Goal: Task Accomplishment & Management: Manage account settings

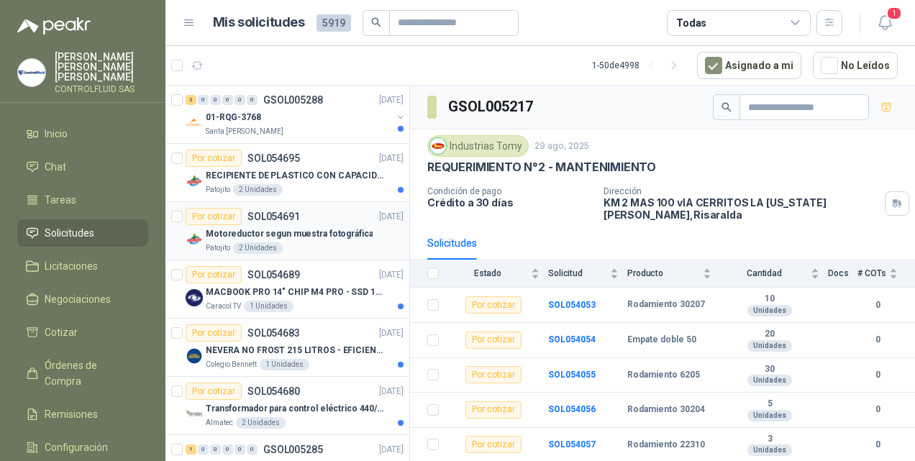
scroll to position [4, 0]
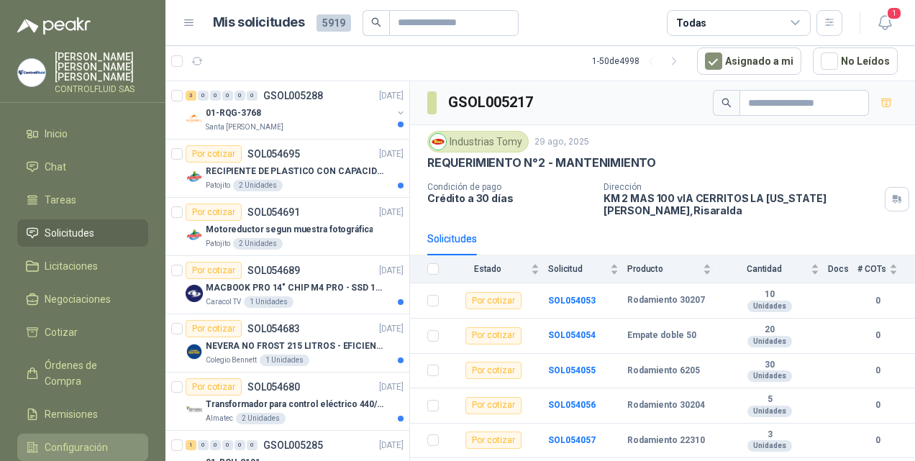
click at [68, 439] on span "Configuración" at bounding box center [76, 447] width 63 height 16
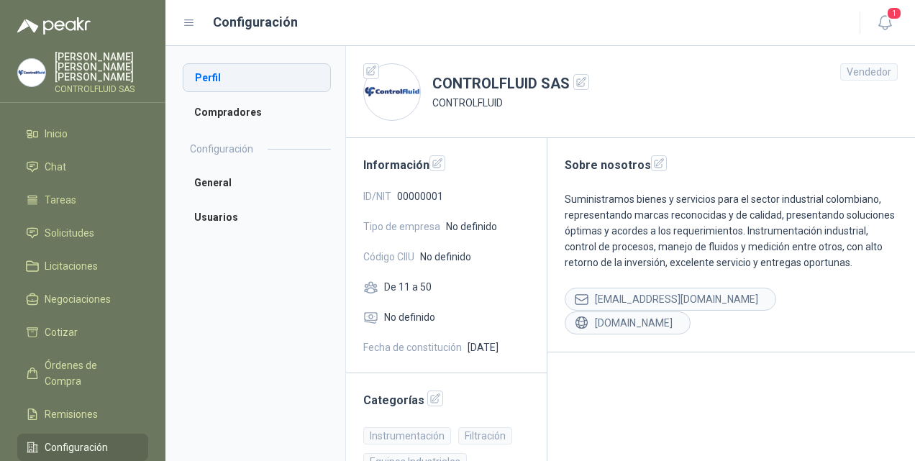
click at [209, 75] on li "Perfil" at bounding box center [257, 77] width 148 height 29
click at [429, 401] on icon "button" at bounding box center [435, 399] width 12 height 12
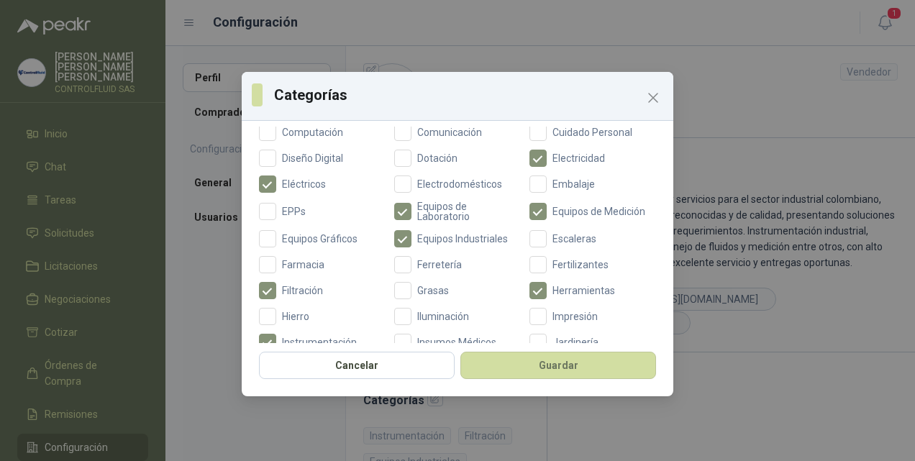
scroll to position [303, 0]
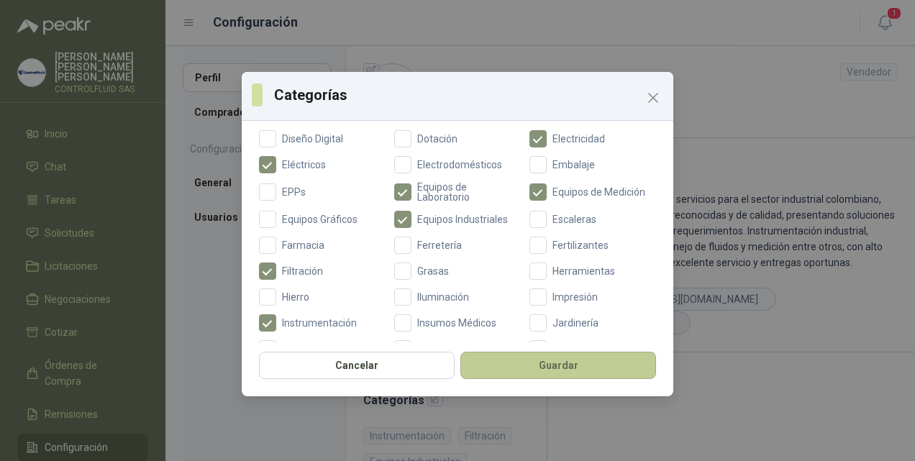
click at [553, 363] on button "Guardar" at bounding box center [558, 365] width 196 height 27
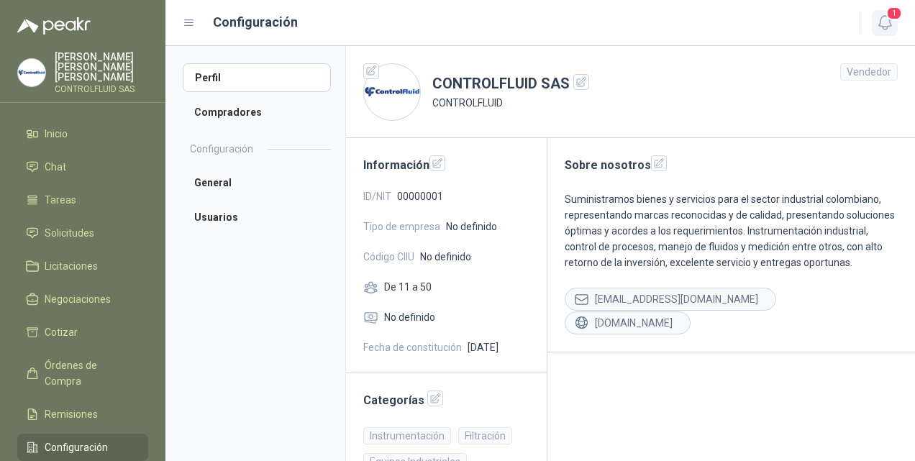
click at [887, 19] on icon "button" at bounding box center [885, 23] width 18 height 18
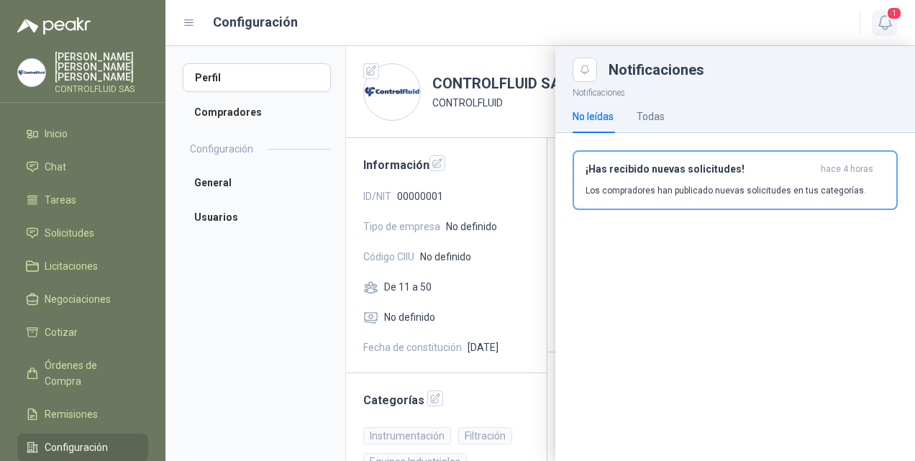
click at [887, 19] on icon "button" at bounding box center [885, 23] width 18 height 18
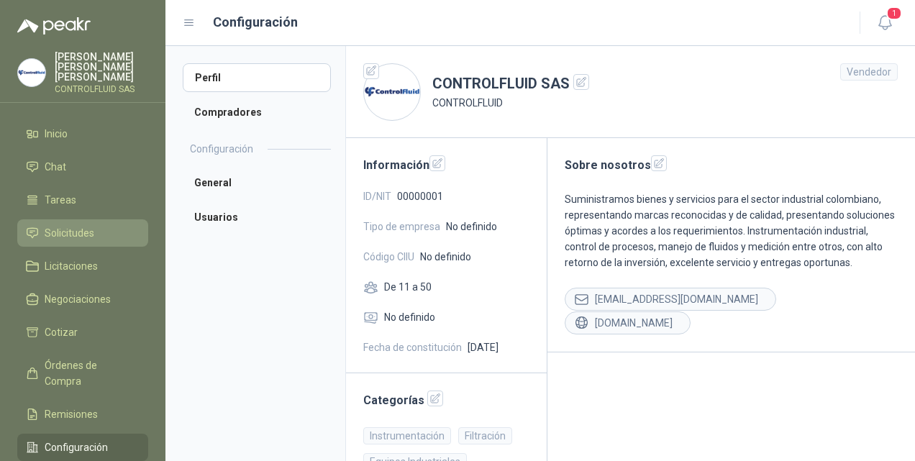
click at [65, 225] on span "Solicitudes" at bounding box center [70, 233] width 50 height 16
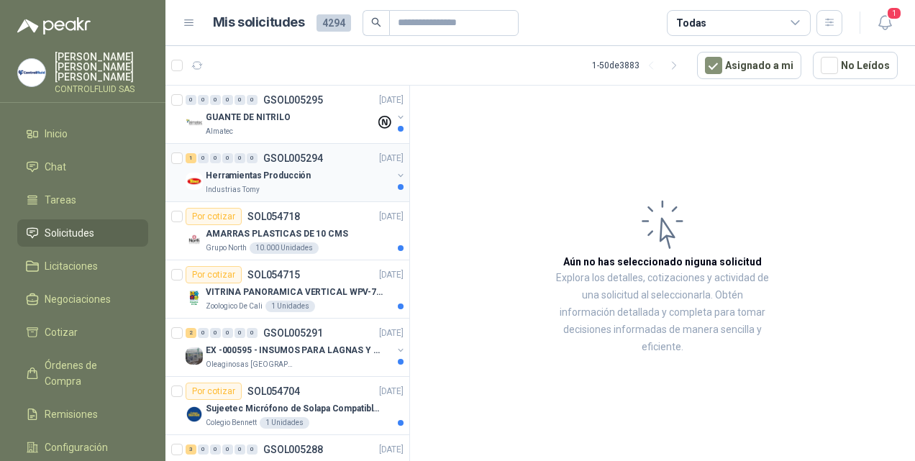
click at [198, 180] on img at bounding box center [194, 181] width 17 height 17
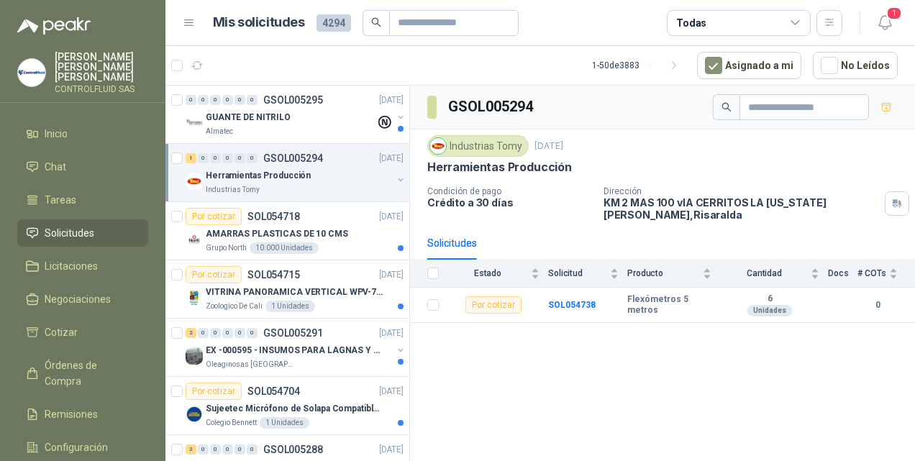
click at [198, 180] on img at bounding box center [194, 181] width 17 height 17
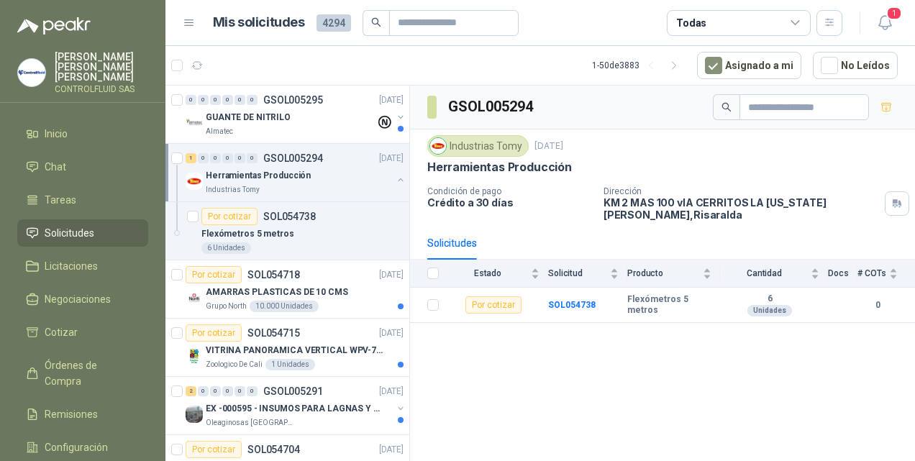
click at [198, 180] on img at bounding box center [194, 181] width 17 height 17
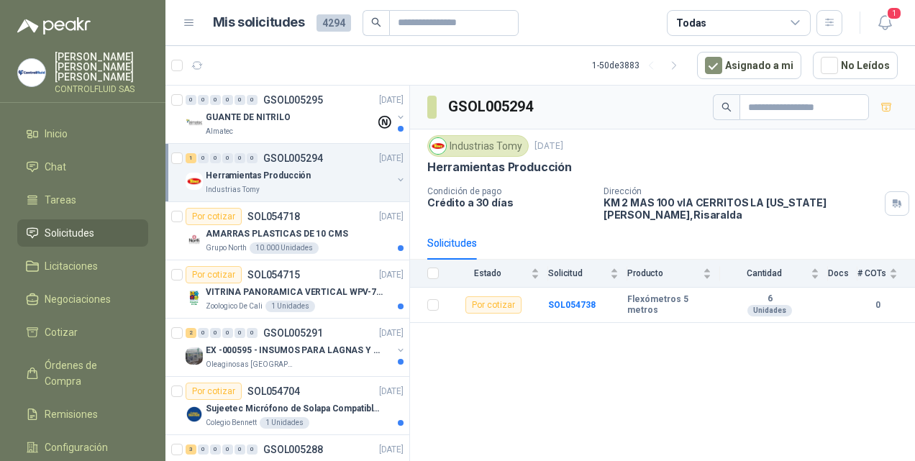
click at [472, 372] on div "GSOL005294 Industrias Tomy [DATE] Herramientas Producción Condición de pago Cré…" at bounding box center [662, 276] width 505 height 380
